Goal: Task Accomplishment & Management: Manage account settings

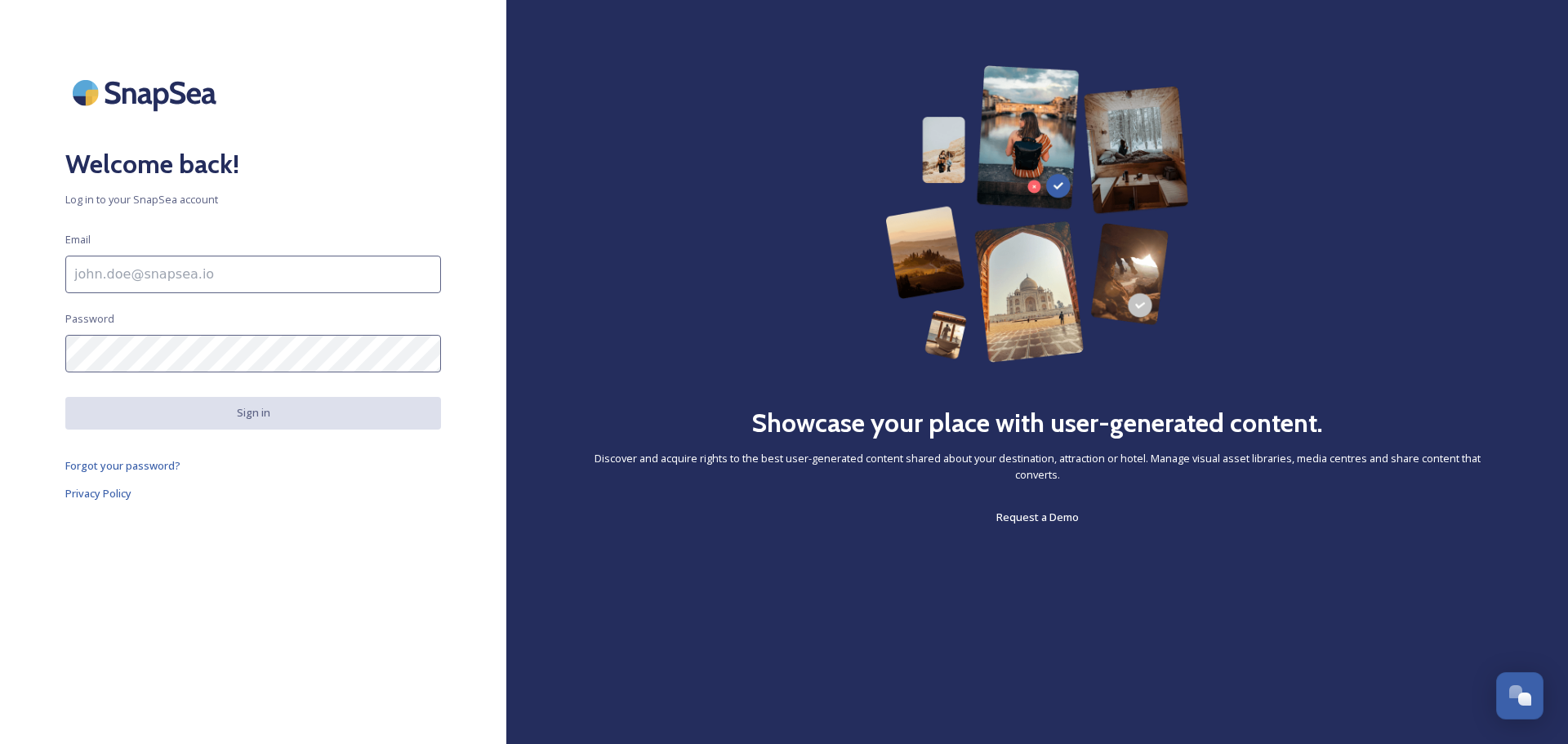
click at [229, 276] on input at bounding box center [253, 275] width 376 height 37
click at [142, 321] on div "Welcome back! Log in to your SnapSea account Email [EMAIL_ADDRESS][DOMAIN_NAME]…" at bounding box center [253, 372] width 507 height 614
type input "[PERSON_NAME][EMAIL_ADDRESS][DOMAIN_NAME]"
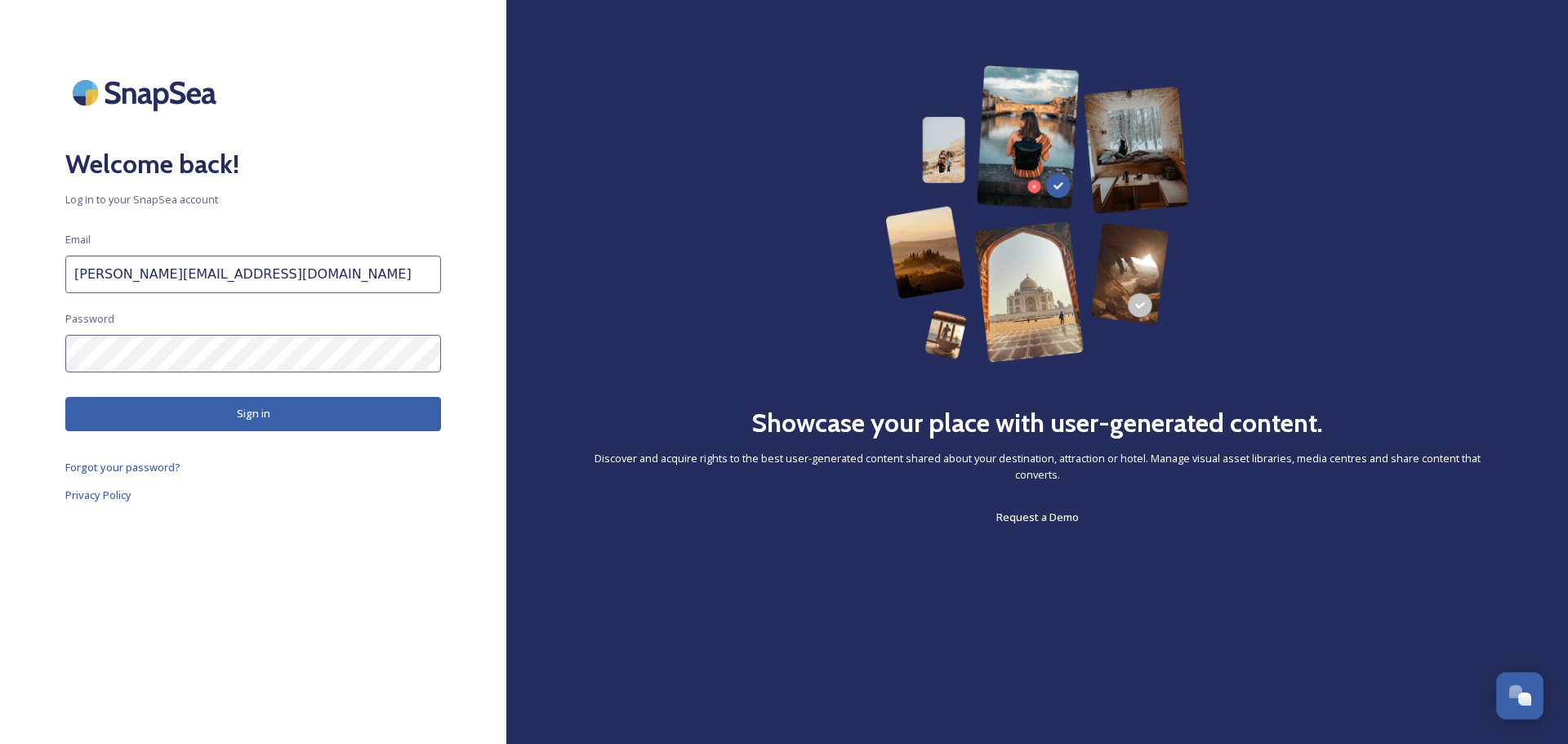
click at [210, 418] on button "Sign in" at bounding box center [253, 413] width 376 height 33
click at [133, 469] on span "Forgot your password?" at bounding box center [122, 469] width 115 height 14
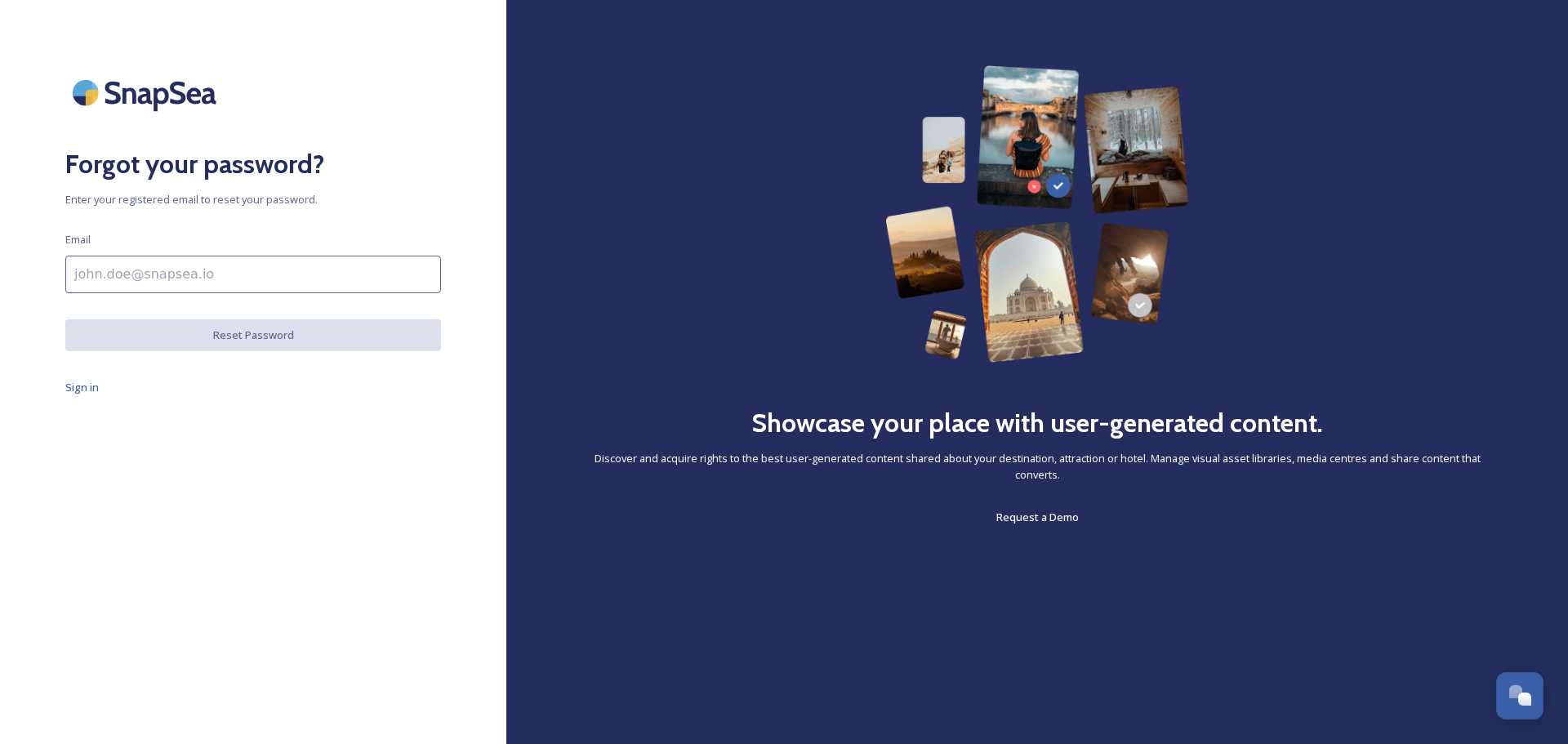
click at [171, 277] on input at bounding box center [253, 275] width 376 height 37
type input "[PERSON_NAME][EMAIL_ADDRESS][DOMAIN_NAME]"
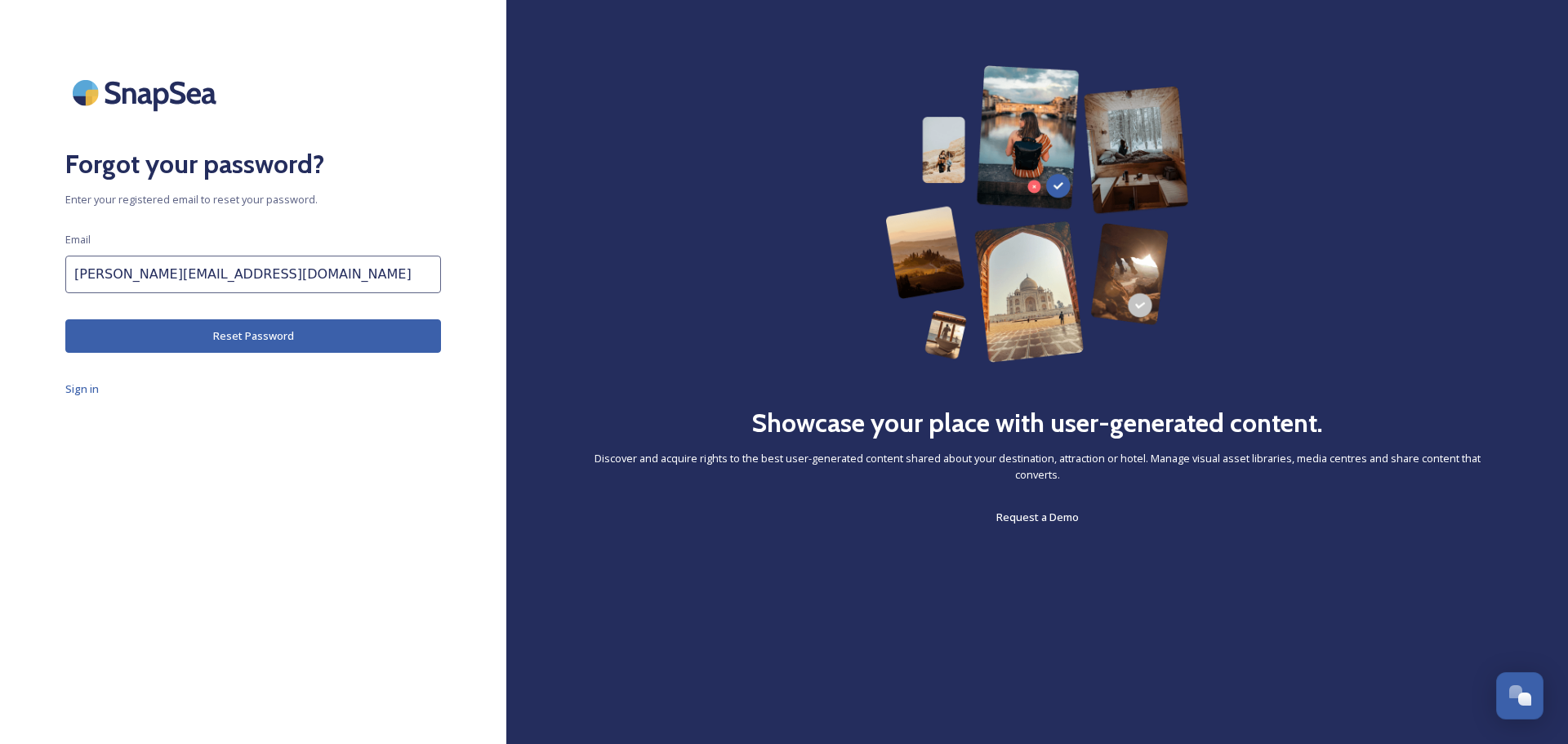
click at [196, 331] on button "Reset Password" at bounding box center [253, 336] width 376 height 33
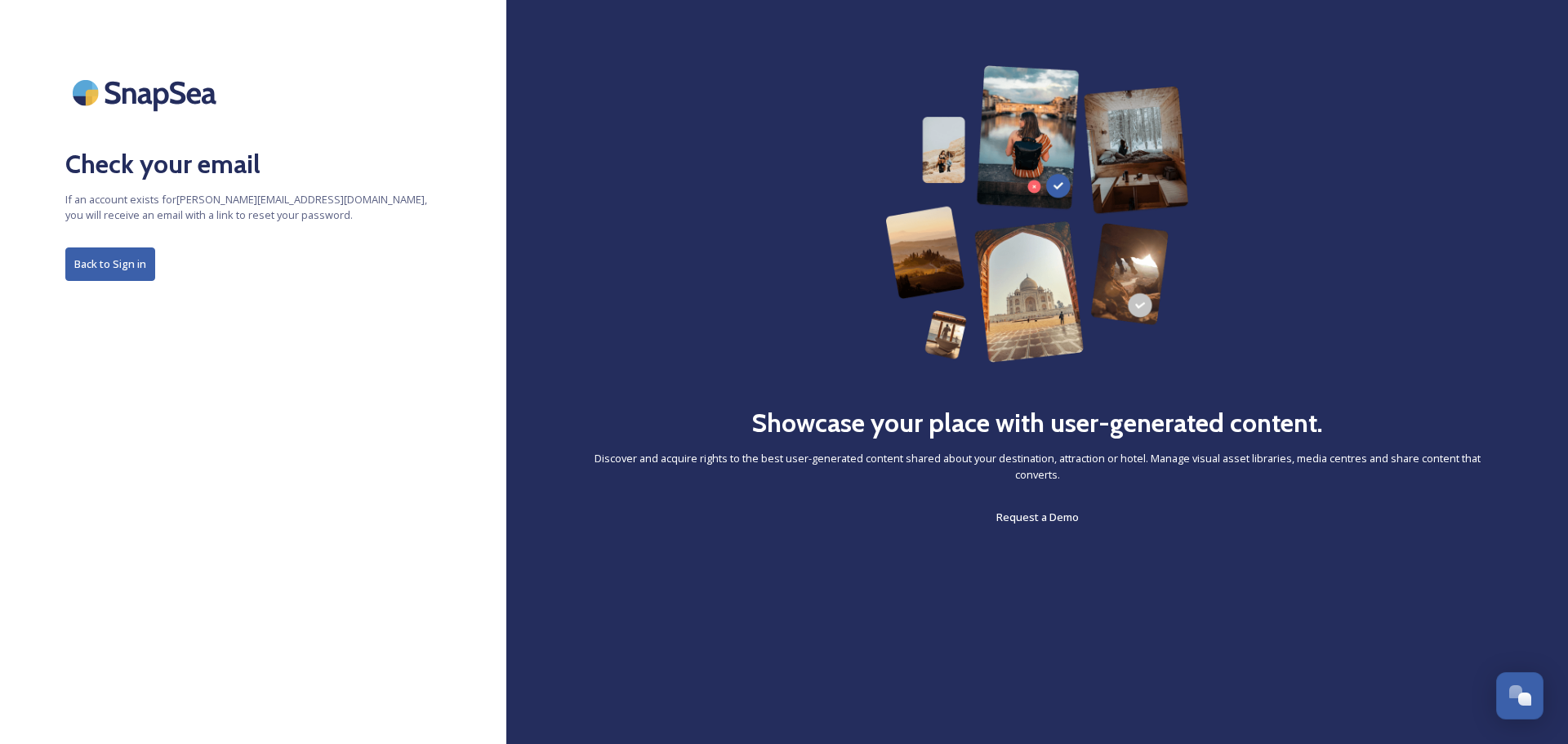
click at [100, 262] on button "Back to Sign in" at bounding box center [110, 264] width 90 height 33
